Goal: Navigation & Orientation: Understand site structure

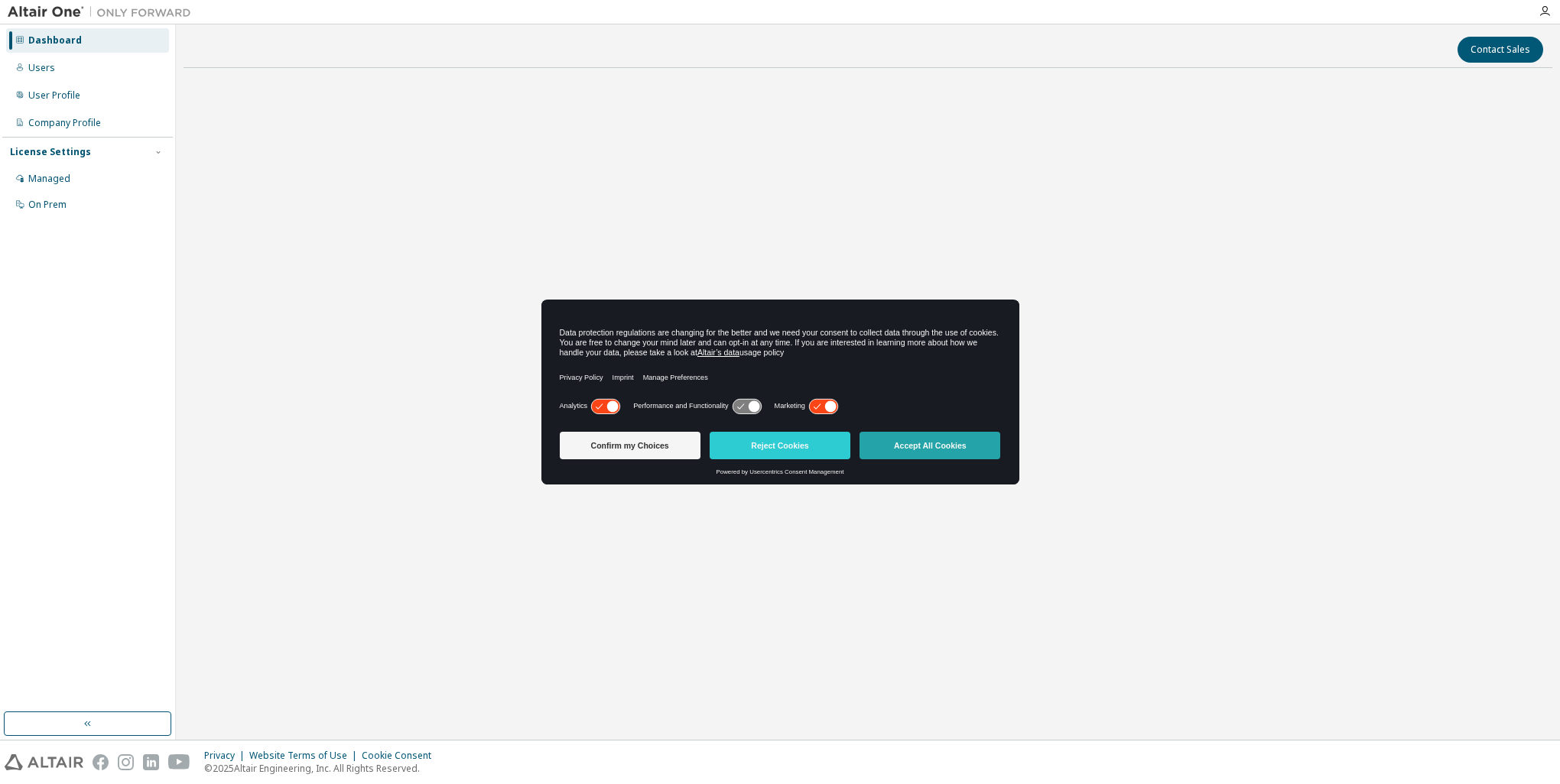
click at [921, 444] on button "Accept All Cookies" at bounding box center [930, 446] width 141 height 27
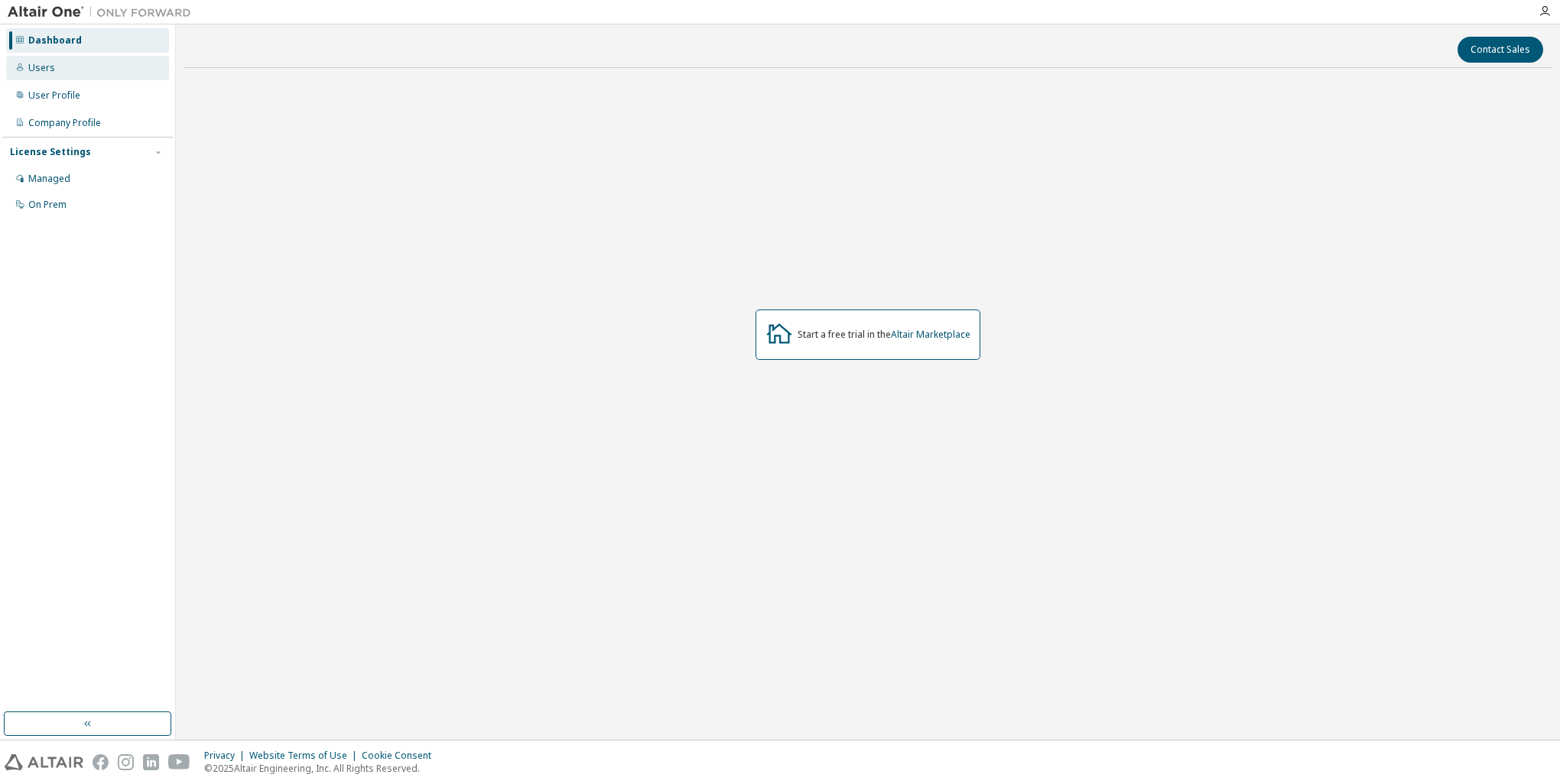
click at [43, 73] on div "Users" at bounding box center [42, 68] width 27 height 13
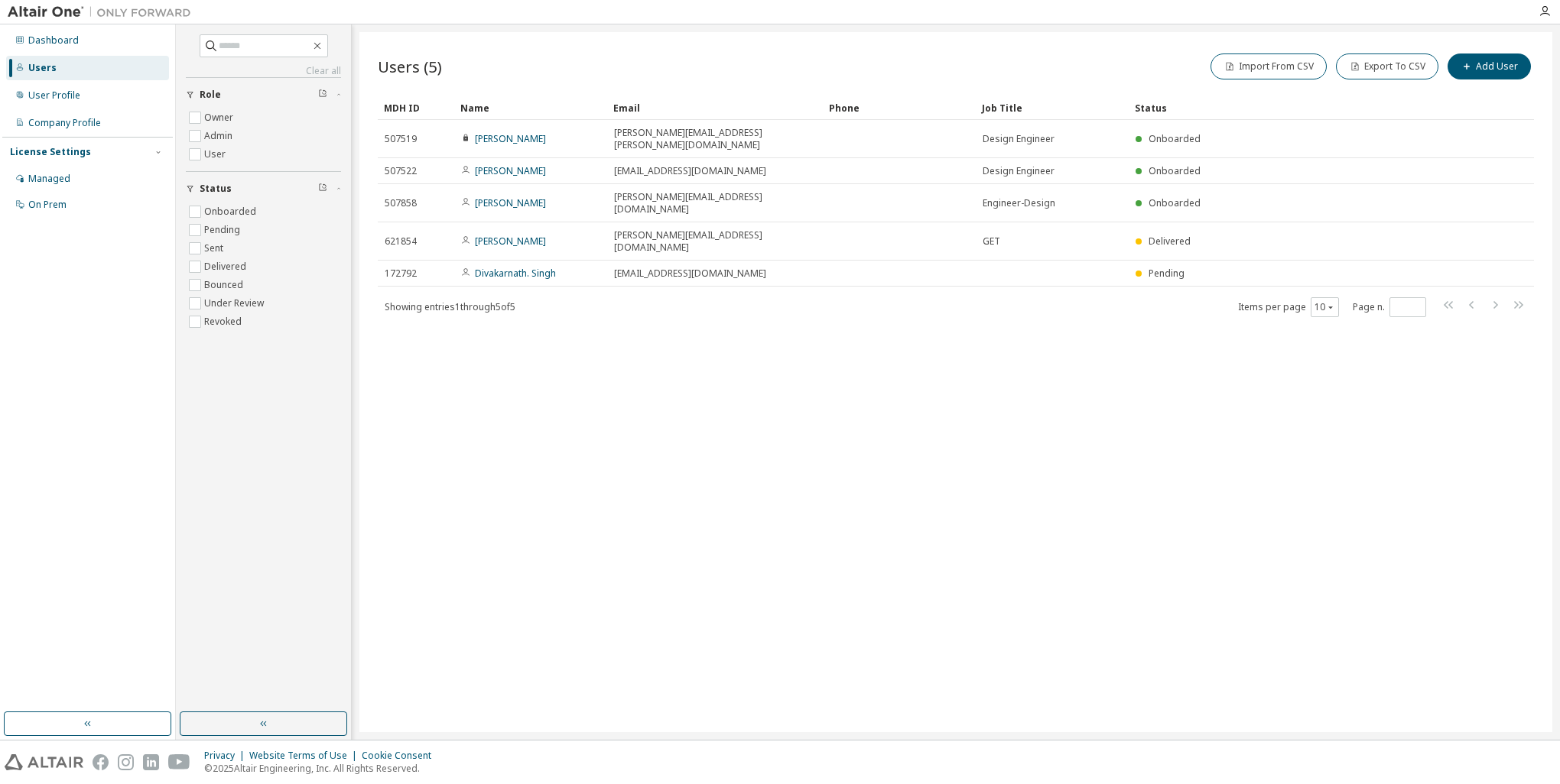
drag, startPoint x: 759, startPoint y: 110, endPoint x: 821, endPoint y: 116, distance: 62.3
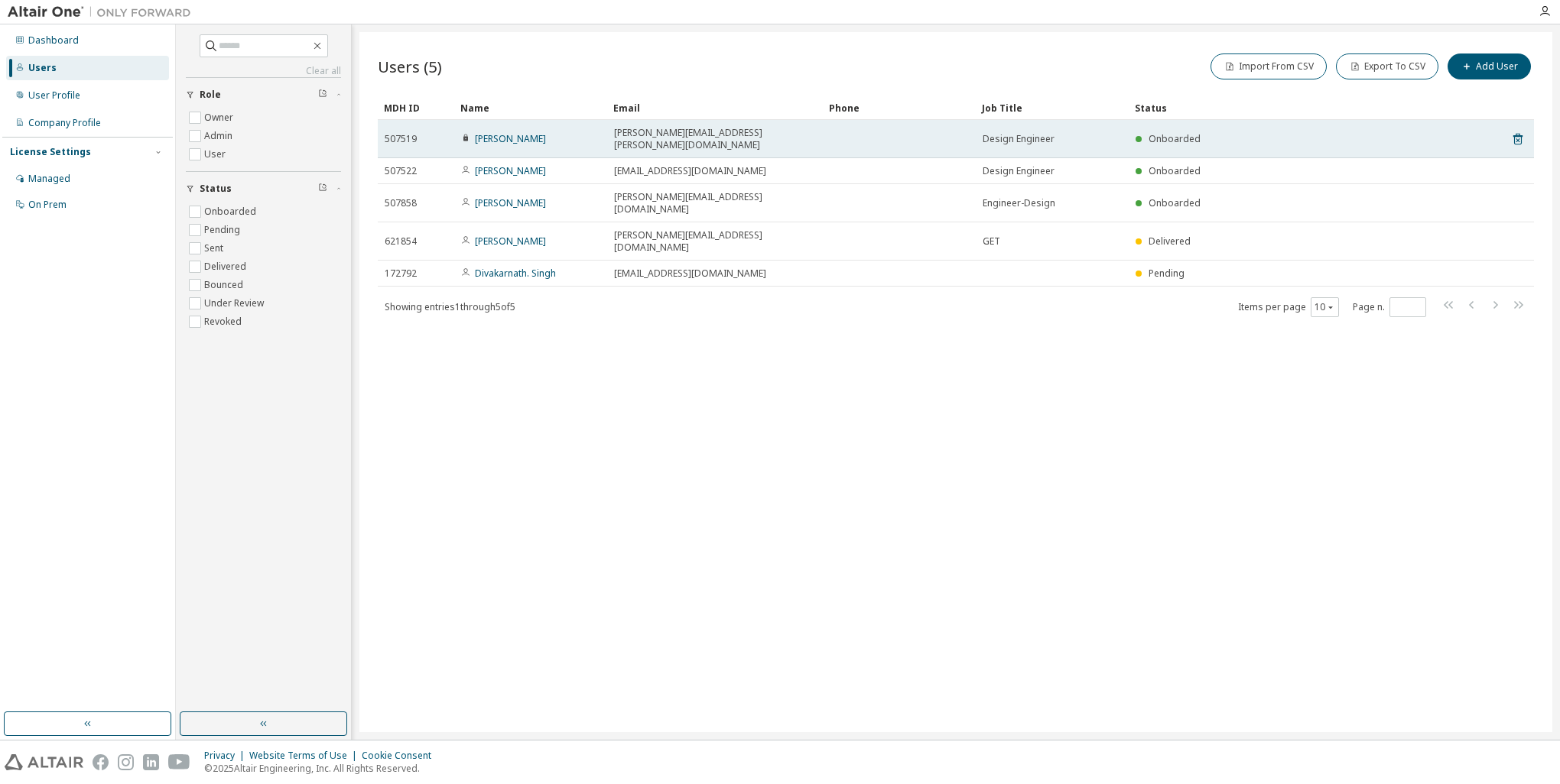
click at [1031, 133] on span "Design Engineer" at bounding box center [1019, 139] width 72 height 13
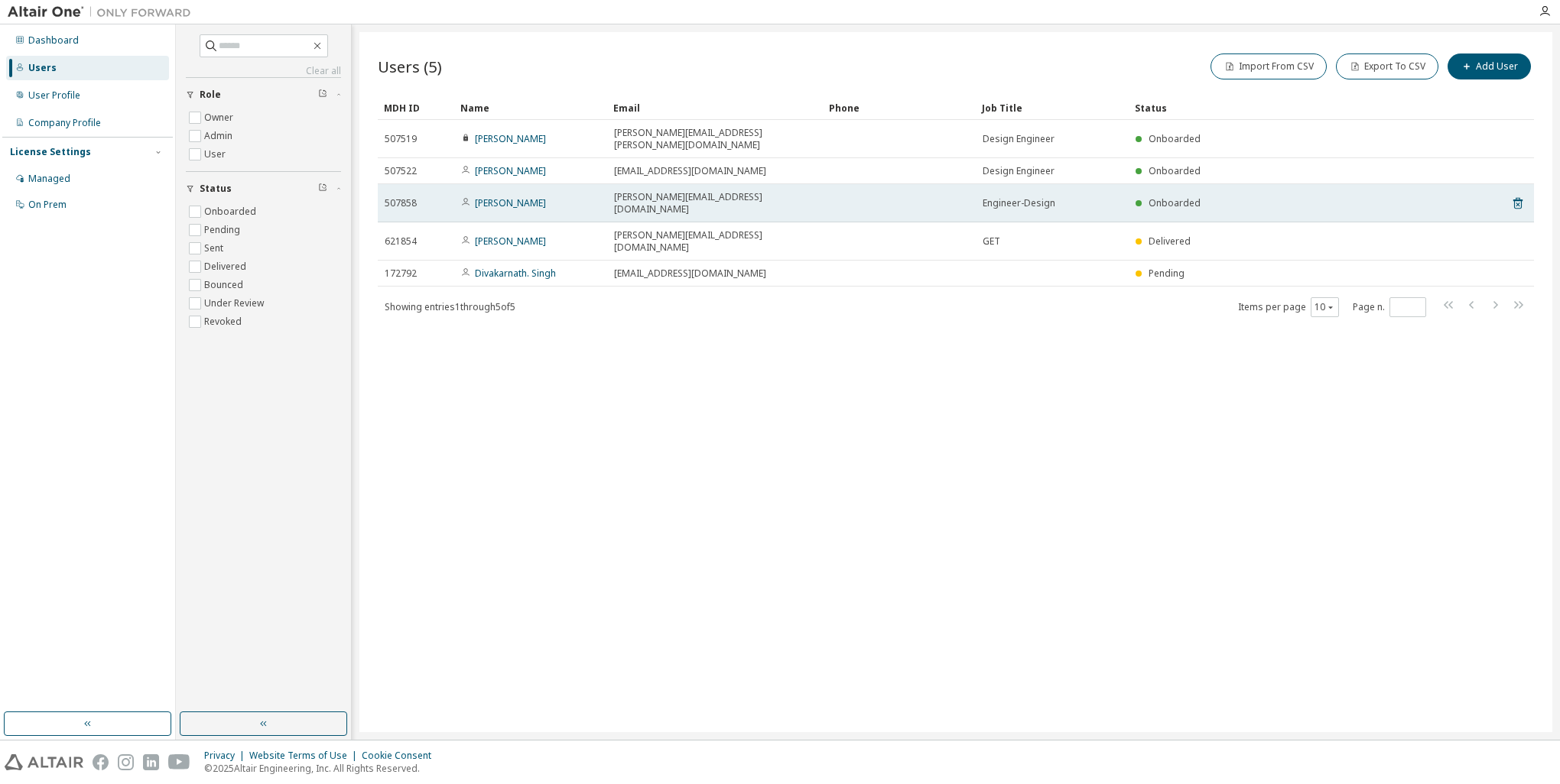
click at [1172, 184] on td "Onboarded" at bounding box center [1295, 203] width 332 height 38
click at [1176, 197] on span "Onboarded" at bounding box center [1175, 203] width 52 height 13
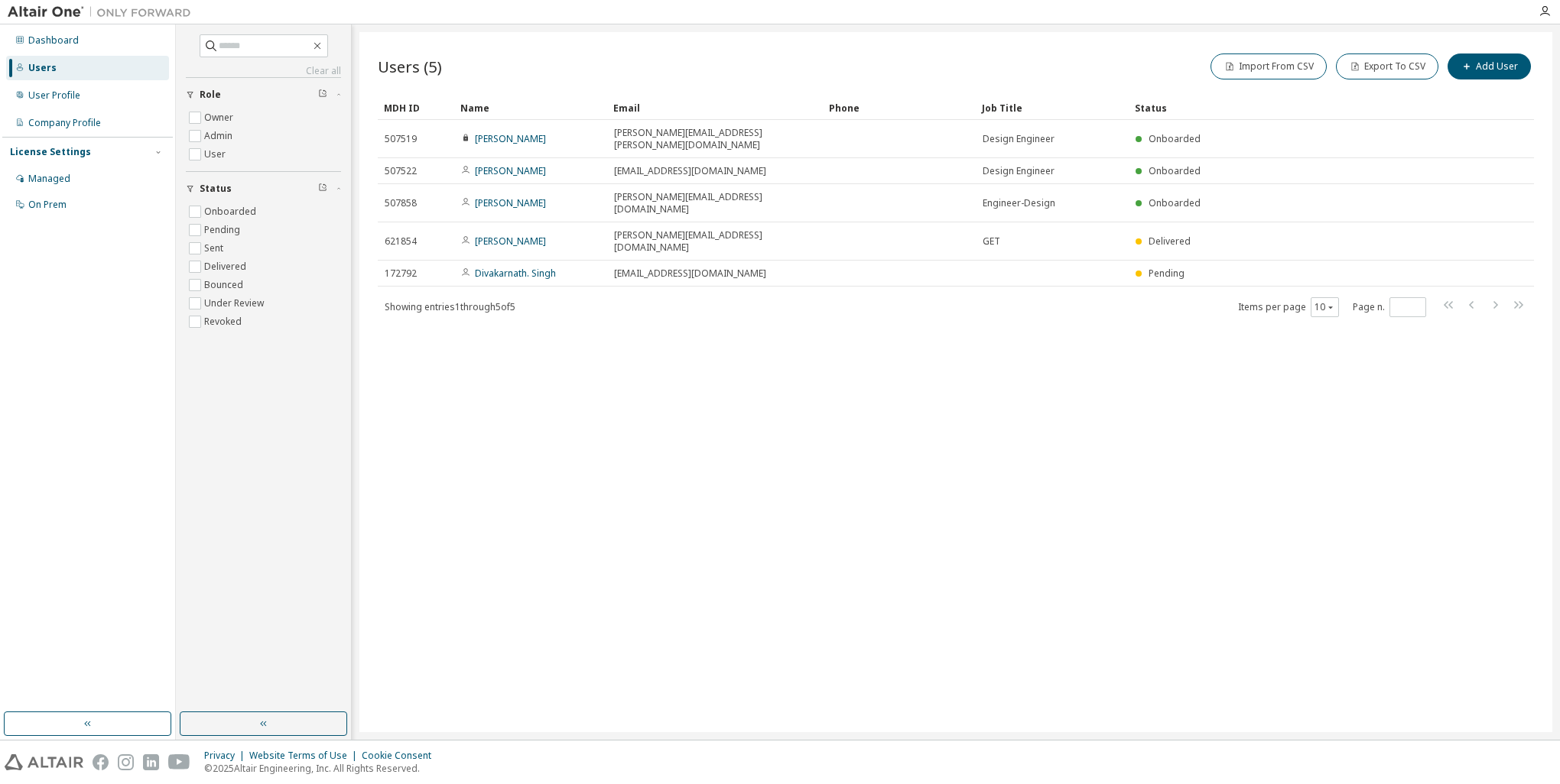
drag, startPoint x: 1176, startPoint y: 179, endPoint x: 1171, endPoint y: 280, distance: 101.1
click at [1171, 296] on div "Showing entries 1 through 5 of 5 Items per page 10 Page n. *" at bounding box center [956, 306] width 1157 height 22
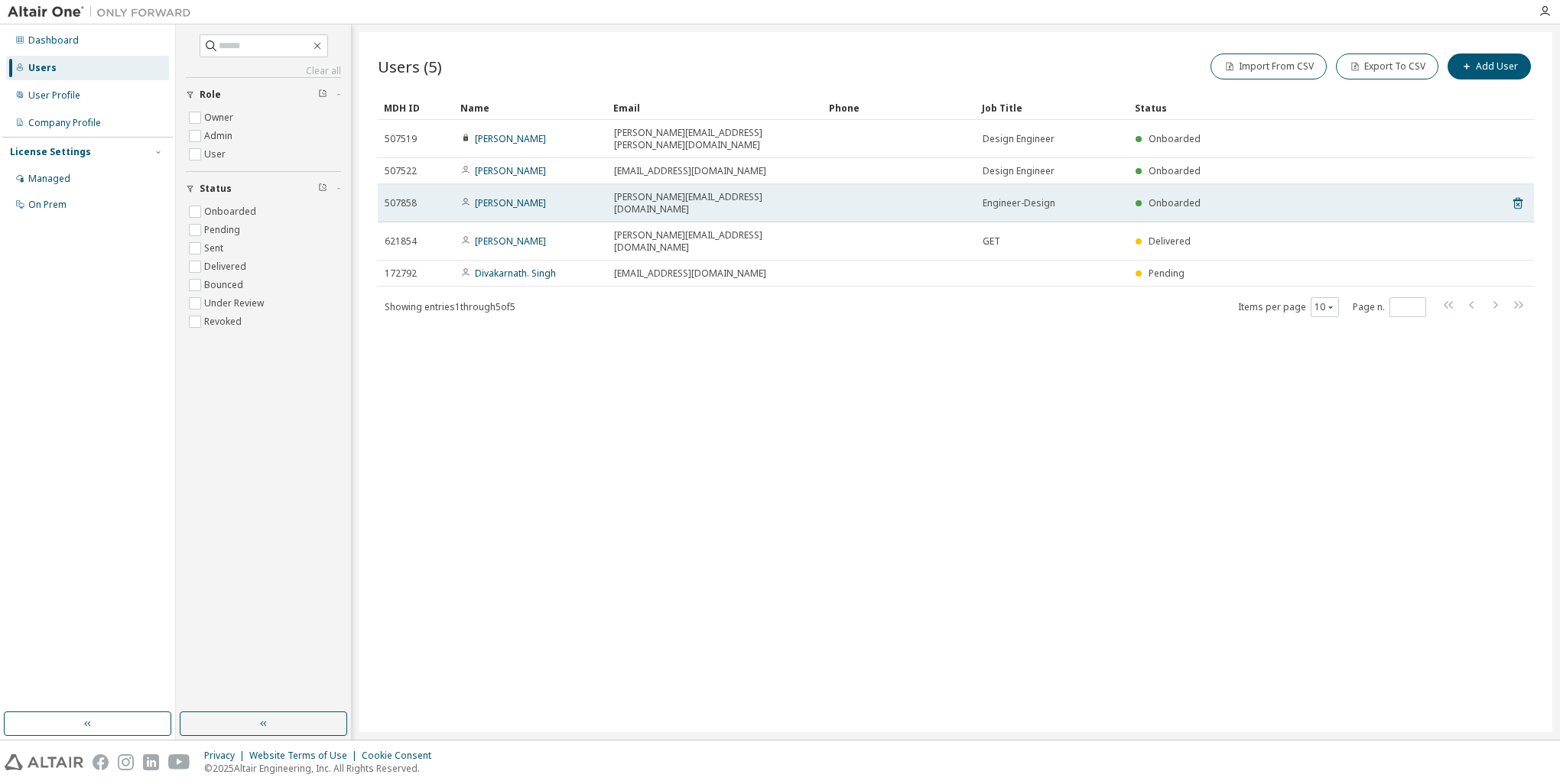
click at [1139, 201] on span at bounding box center [1139, 204] width 6 height 6
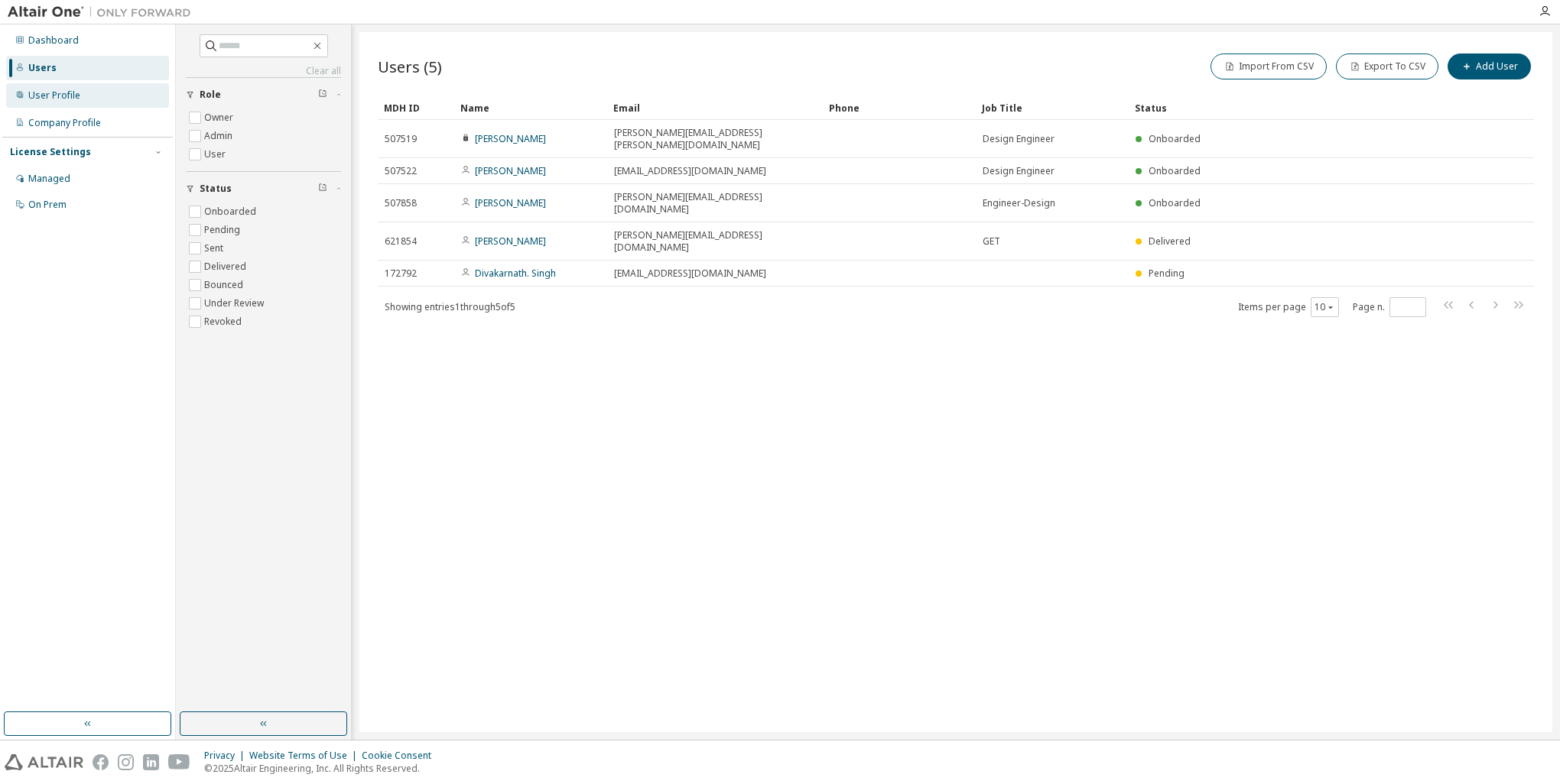
click at [67, 97] on div "User Profile" at bounding box center [54, 95] width 52 height 13
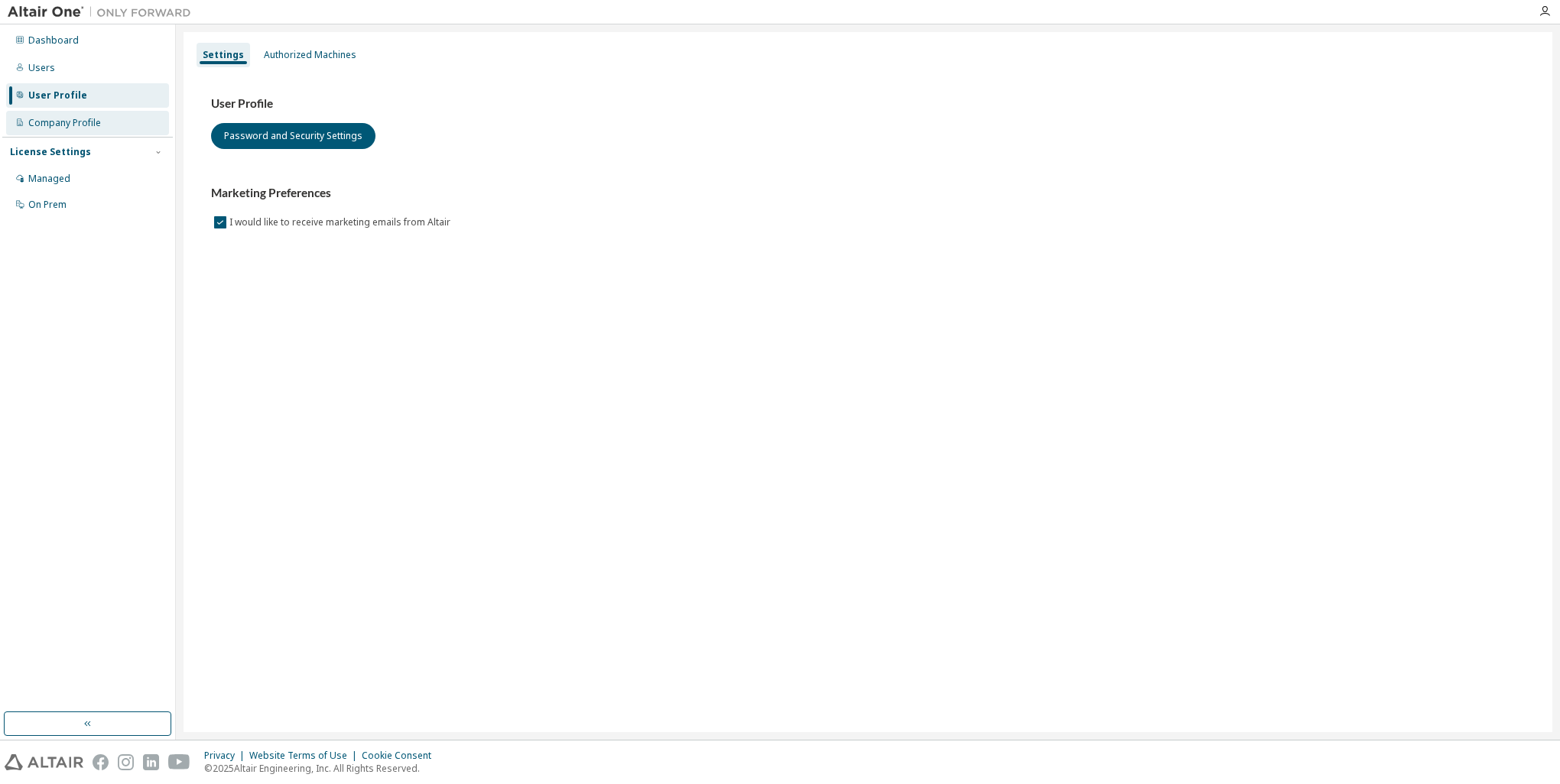
click at [85, 133] on div "Company Profile" at bounding box center [87, 122] width 163 height 24
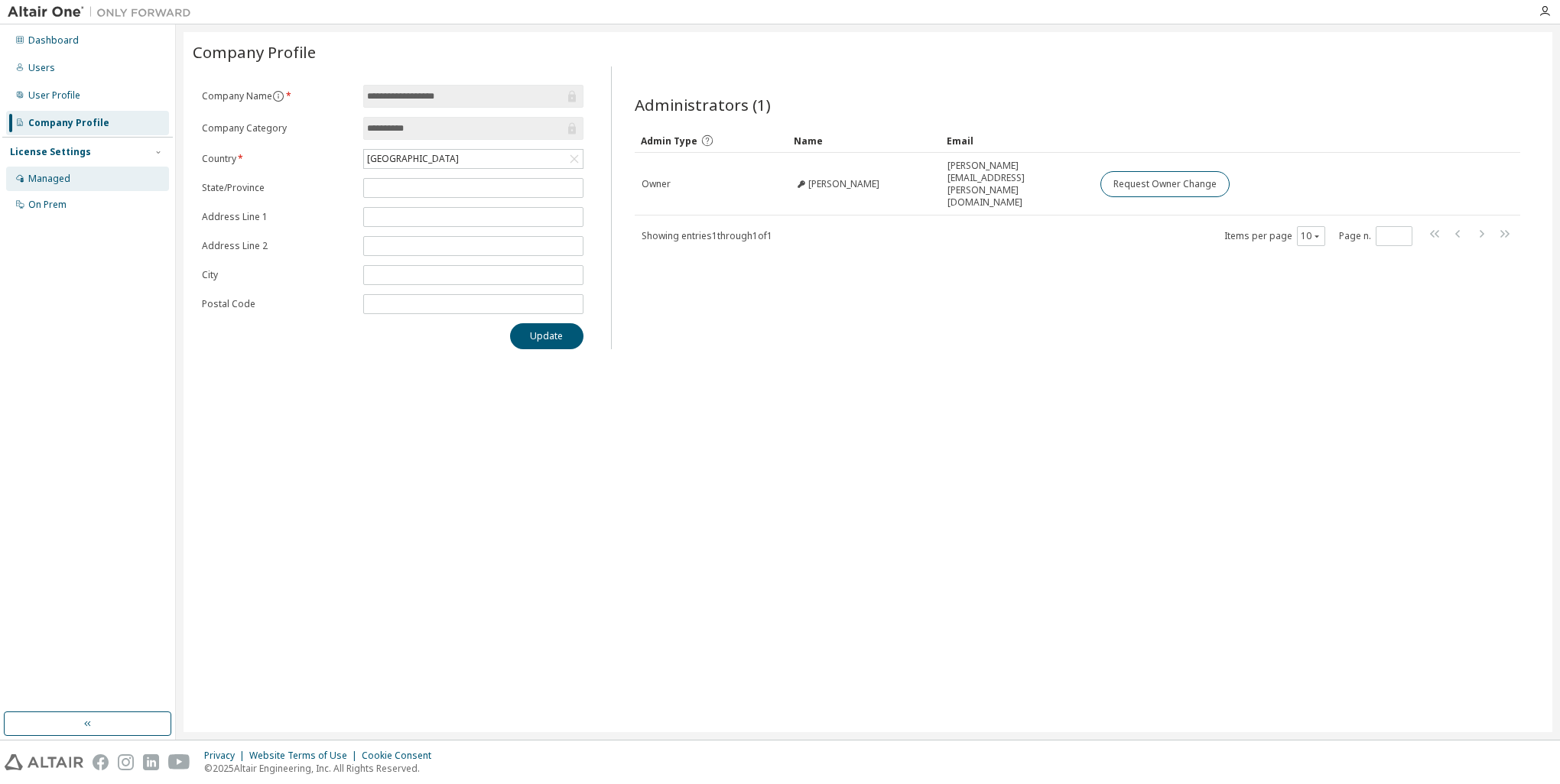
click at [49, 182] on div "Managed" at bounding box center [48, 178] width 42 height 13
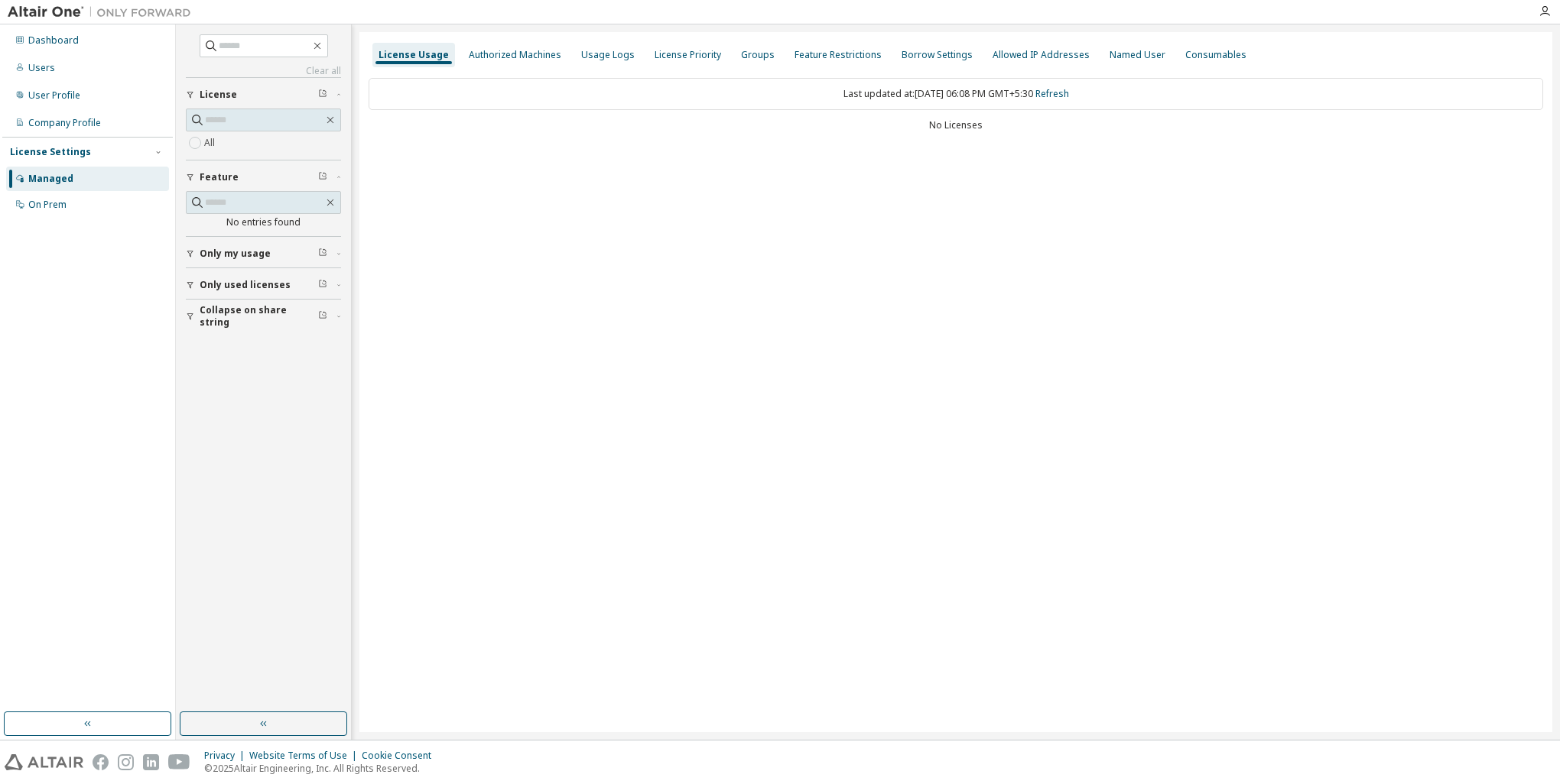
click at [250, 179] on div "Feature" at bounding box center [268, 177] width 137 height 13
click at [249, 201] on button "Only my usage" at bounding box center [264, 208] width 155 height 34
click at [270, 280] on span "Only used licenses" at bounding box center [245, 284] width 91 height 13
click at [285, 358] on span "Collapse on share string" at bounding box center [259, 360] width 118 height 24
click at [519, 60] on div "Authorized Machines" at bounding box center [515, 54] width 92 height 13
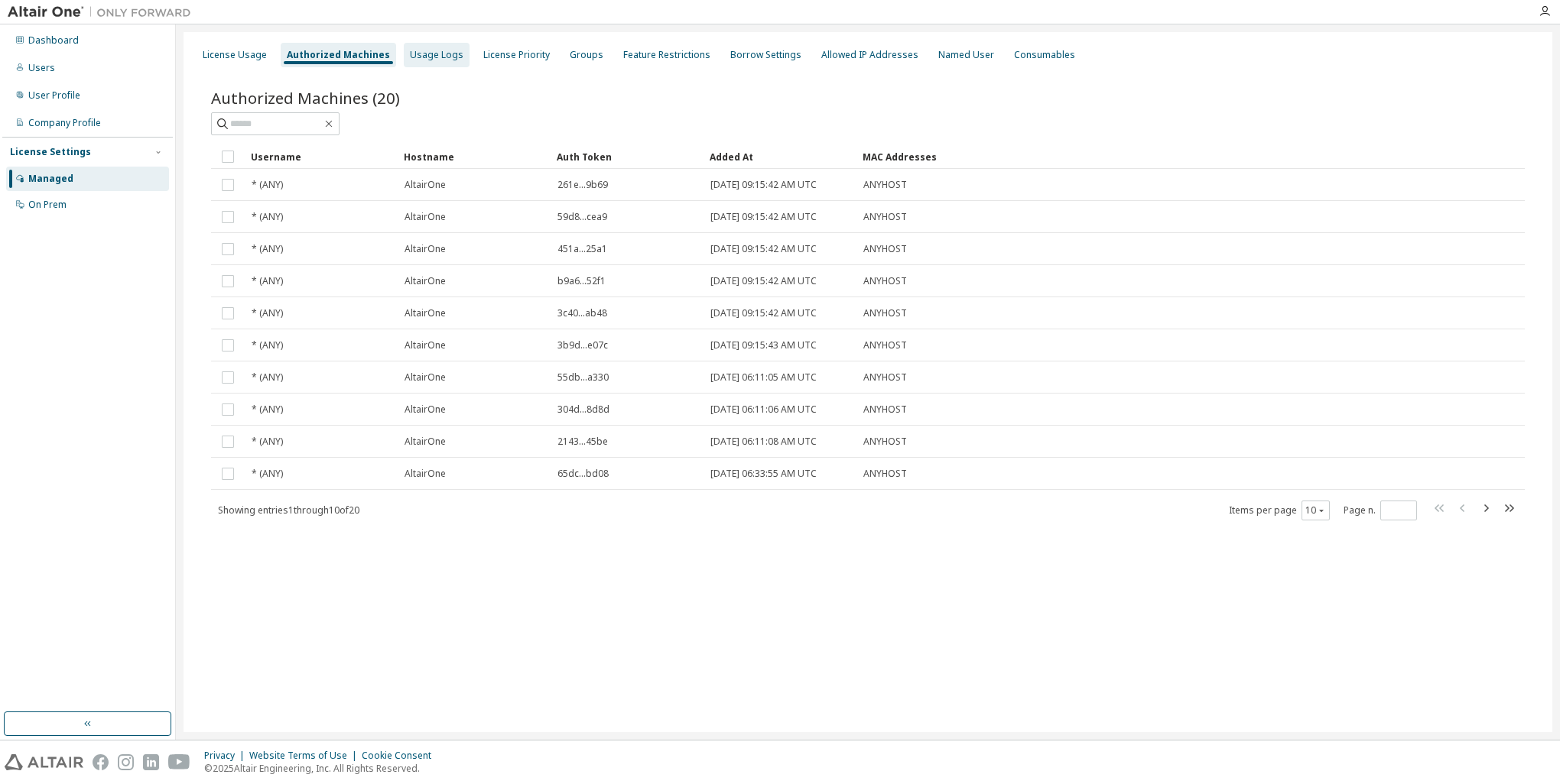
click at [410, 56] on div "Usage Logs" at bounding box center [436, 54] width 53 height 13
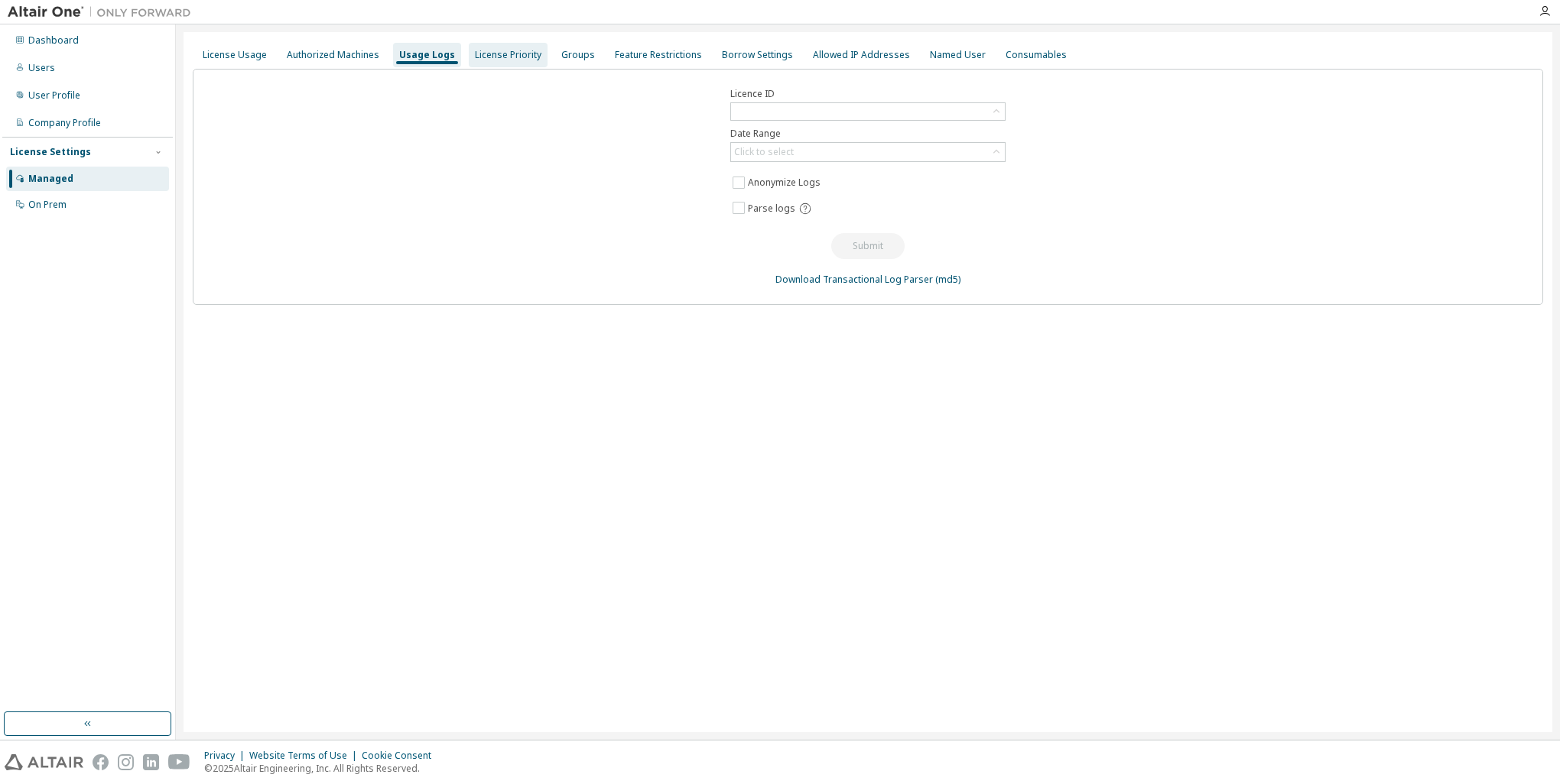
click at [493, 60] on div "License Priority" at bounding box center [508, 54] width 67 height 13
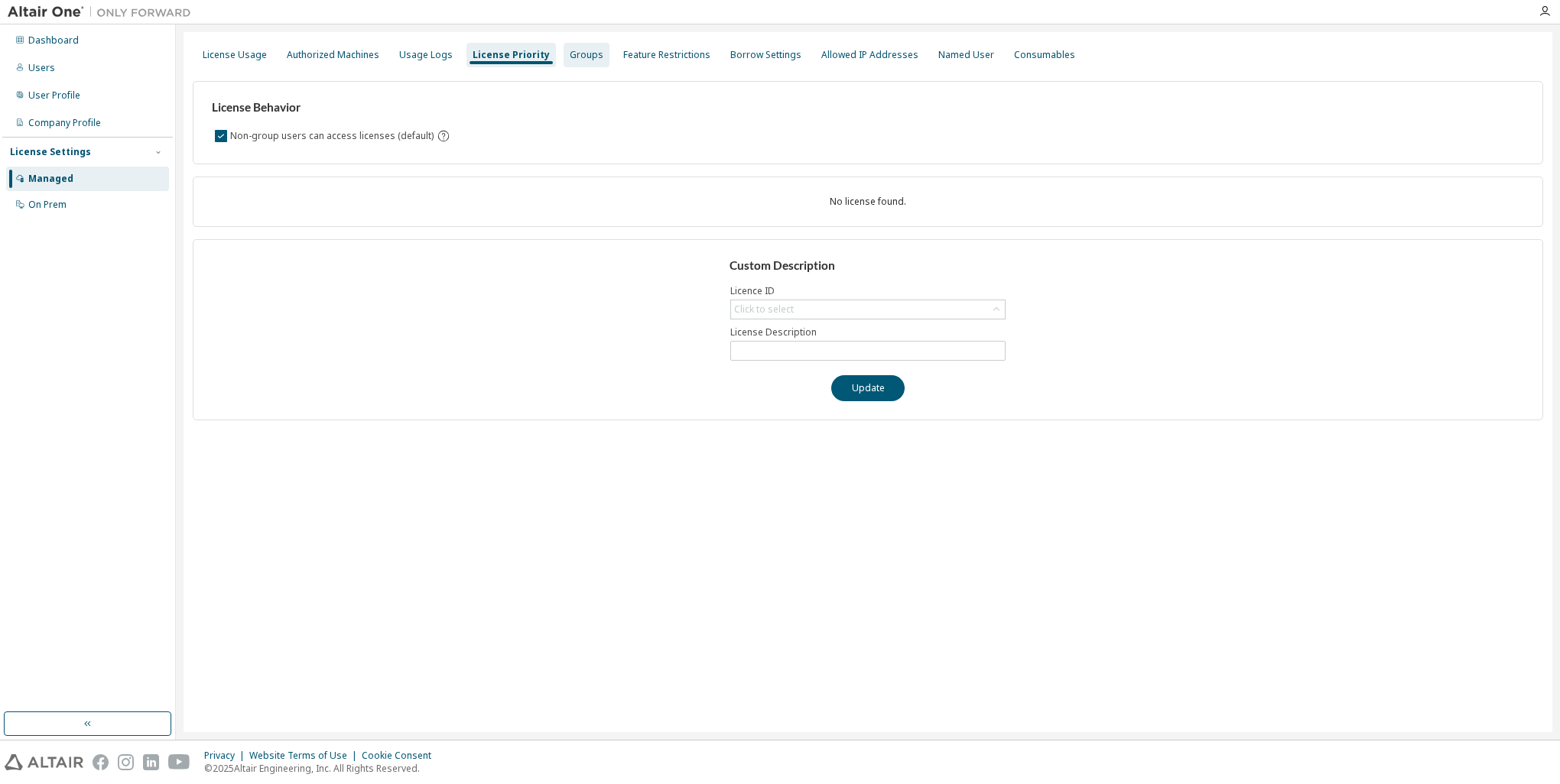
click at [582, 56] on div "Groups" at bounding box center [587, 54] width 34 height 13
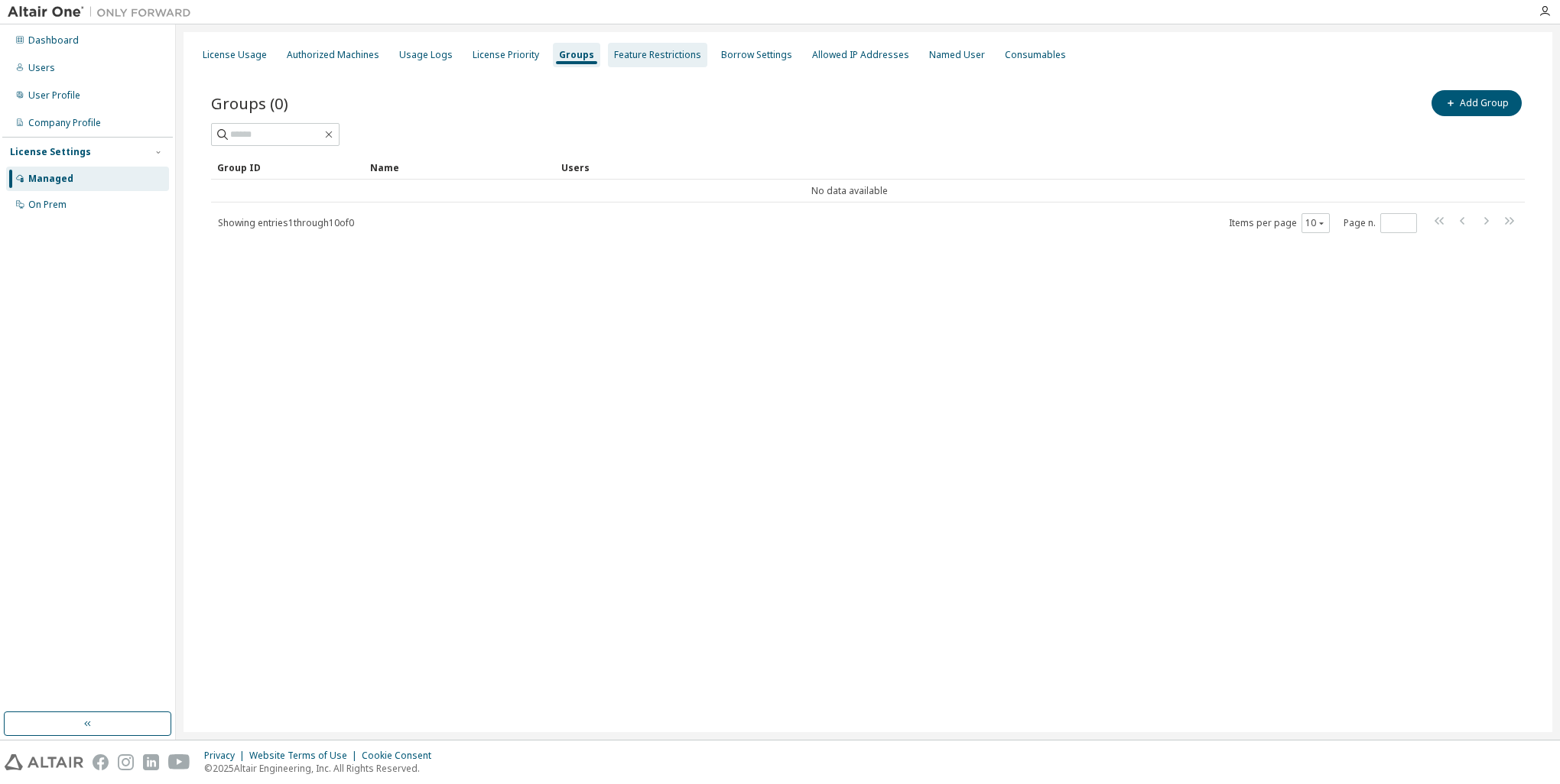
click at [619, 57] on div "Feature Restrictions" at bounding box center [658, 54] width 87 height 13
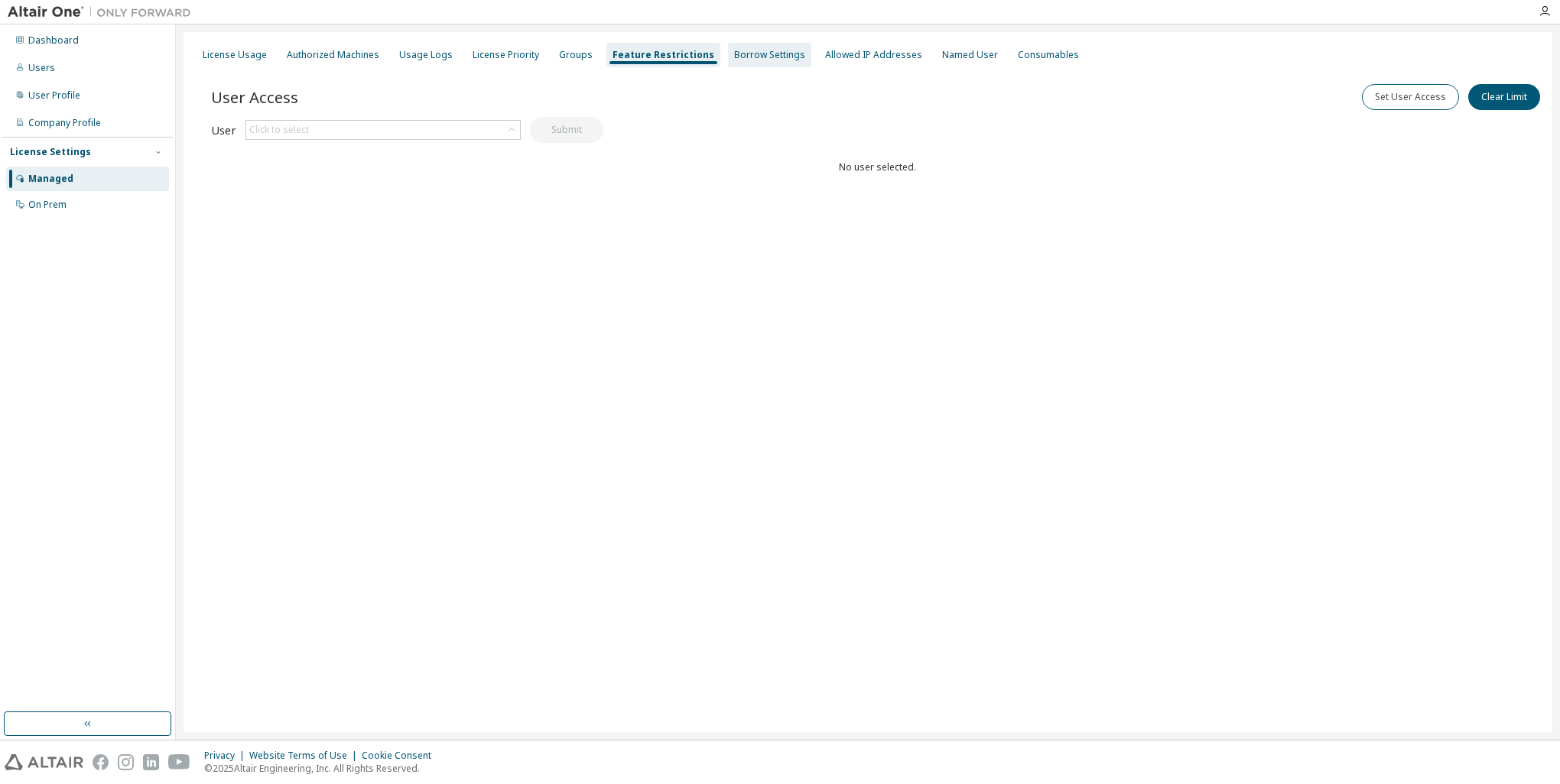
click at [734, 53] on div "Borrow Settings" at bounding box center [769, 54] width 71 height 13
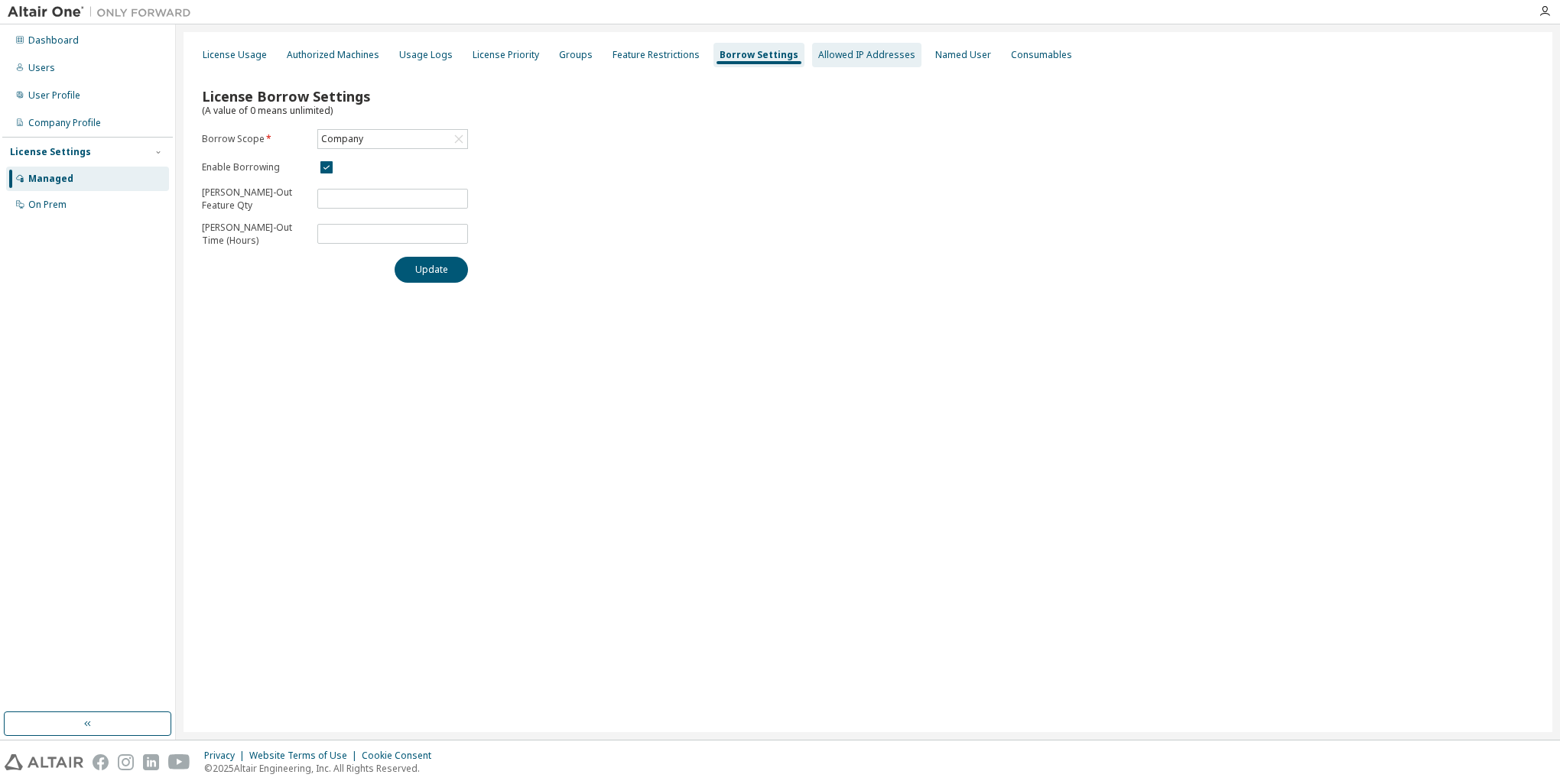
click at [836, 53] on div "Allowed IP Addresses" at bounding box center [867, 54] width 97 height 13
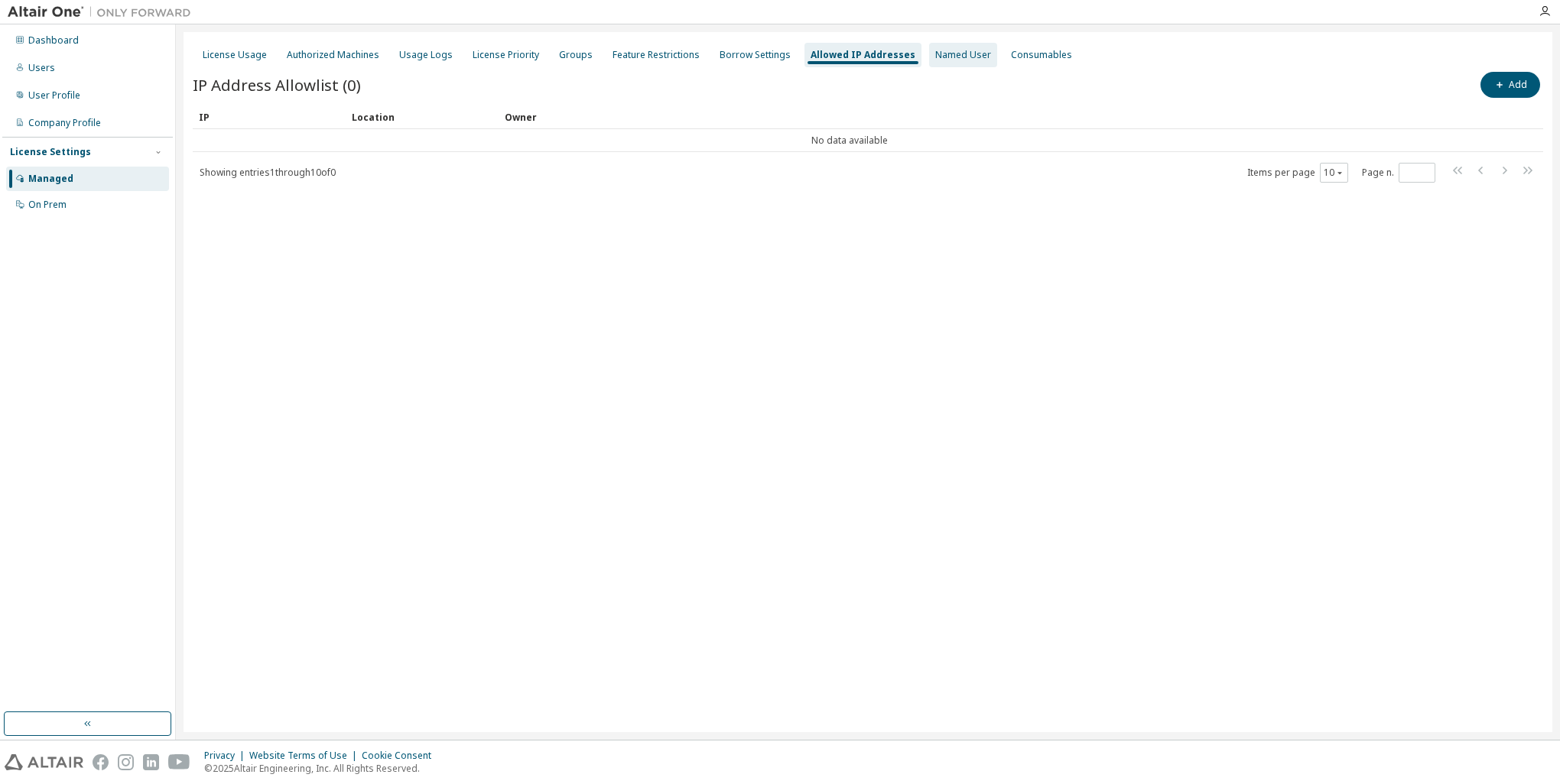
click at [936, 60] on div "Named User" at bounding box center [964, 54] width 56 height 13
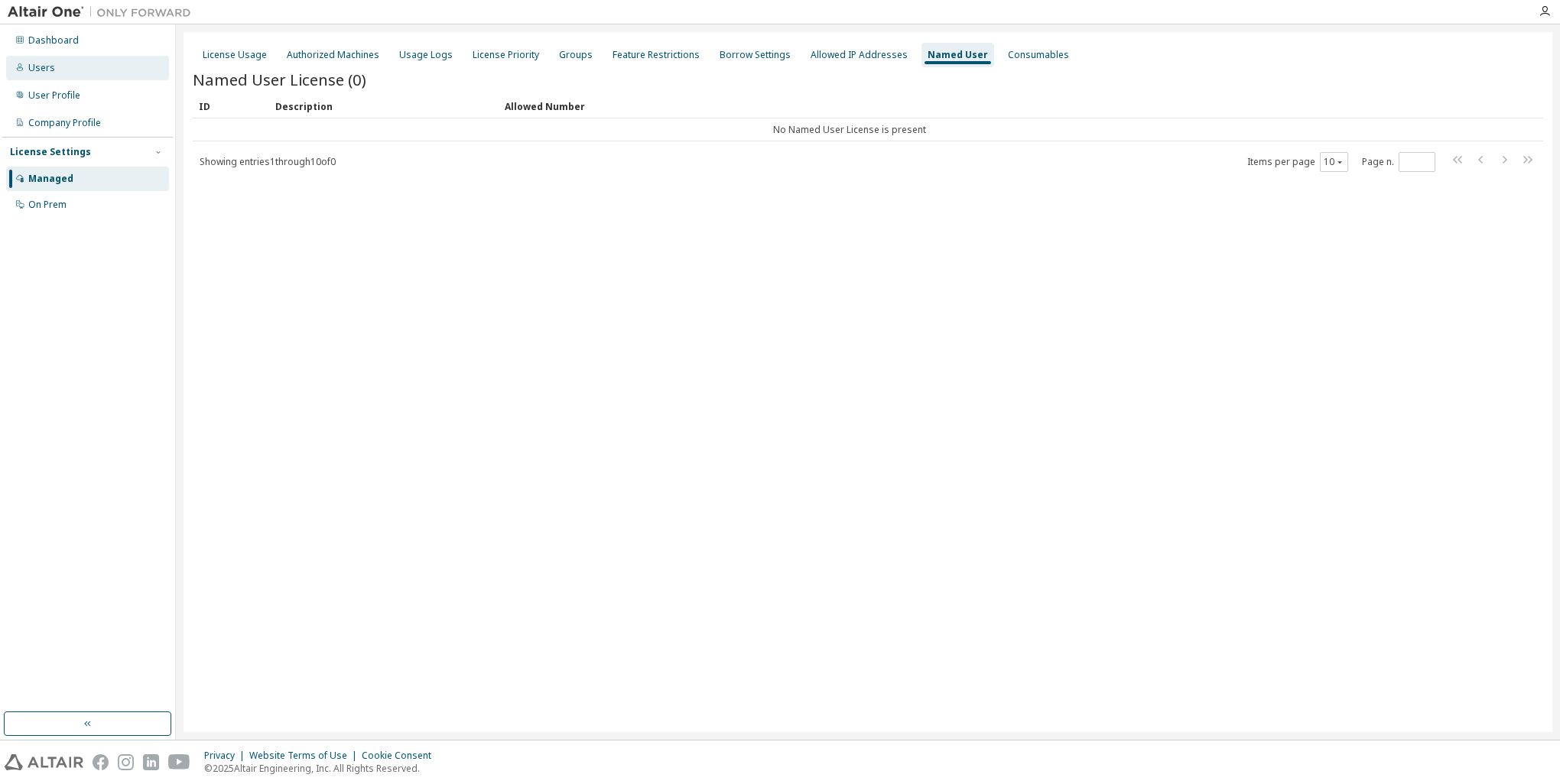
click at [45, 63] on div "Users" at bounding box center [42, 68] width 27 height 13
